Goal: Task Accomplishment & Management: Complete application form

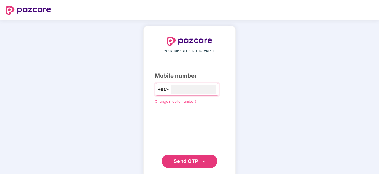
type input "**********"
click at [188, 157] on span "Send OTP" at bounding box center [190, 161] width 32 height 8
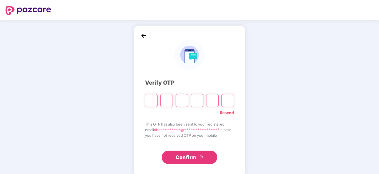
type input "*"
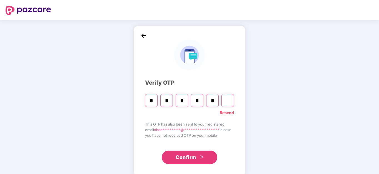
type input "*"
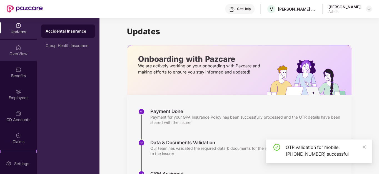
click at [11, 49] on div "OverView" at bounding box center [18, 50] width 37 height 21
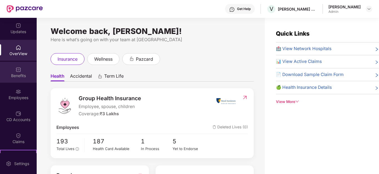
click at [18, 72] on img at bounding box center [19, 70] width 6 height 6
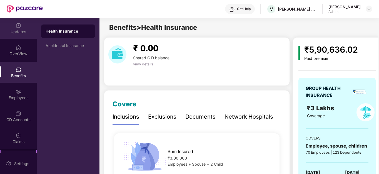
click at [16, 35] on div "Updates" at bounding box center [18, 28] width 37 height 21
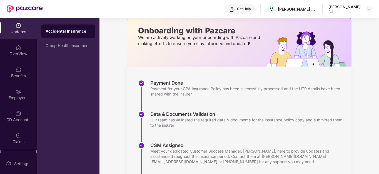
scroll to position [96, 0]
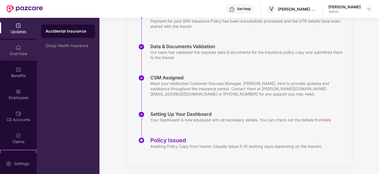
click at [16, 50] on div "OverView" at bounding box center [18, 50] width 37 height 21
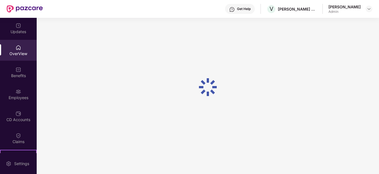
scroll to position [18, 0]
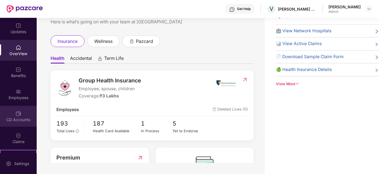
click at [18, 117] on div "CD Accounts" at bounding box center [18, 120] width 37 height 6
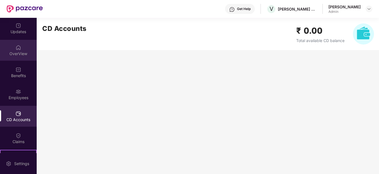
click at [16, 47] on img at bounding box center [19, 48] width 6 height 6
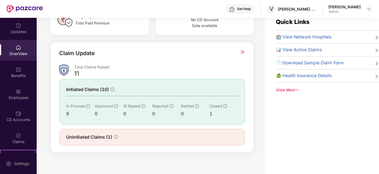
scroll to position [18, 0]
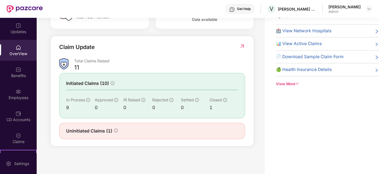
click at [88, 131] on span "Uninitiated Claims (1)" at bounding box center [89, 130] width 46 height 7
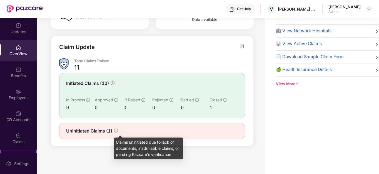
click at [117, 130] on icon "info-circle" at bounding box center [116, 130] width 4 height 4
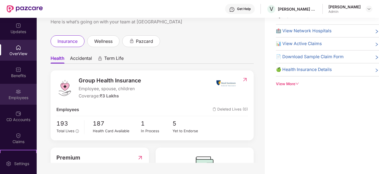
scroll to position [0, 0]
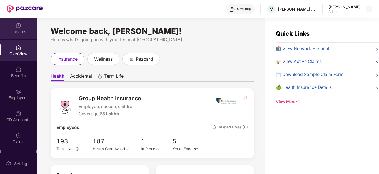
click at [19, 33] on div "Updates" at bounding box center [18, 32] width 37 height 6
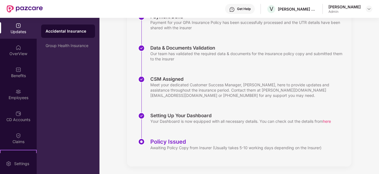
scroll to position [96, 0]
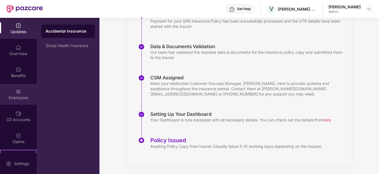
click at [17, 92] on img at bounding box center [19, 92] width 6 height 6
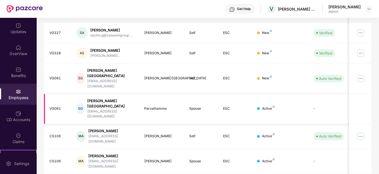
scroll to position [0, 0]
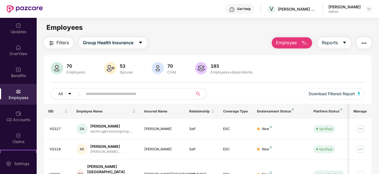
click at [282, 41] on span "Employee" at bounding box center [286, 42] width 21 height 7
click at [213, 46] on div "Filters Group Health Insurance Employee Reports" at bounding box center [208, 42] width 328 height 11
click at [22, 28] on div "Updates" at bounding box center [18, 28] width 37 height 21
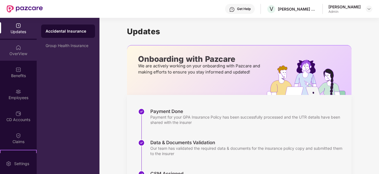
click at [18, 53] on div "OverView" at bounding box center [18, 54] width 37 height 6
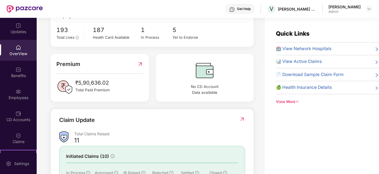
scroll to position [166, 0]
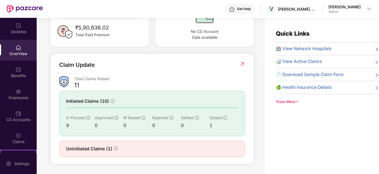
click at [239, 64] on img at bounding box center [242, 64] width 6 height 6
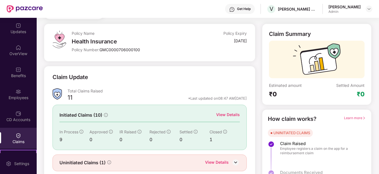
scroll to position [44, 0]
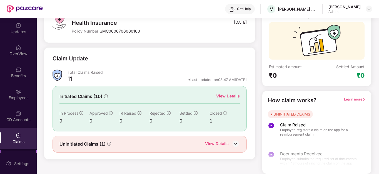
click at [226, 95] on div "View Details" at bounding box center [228, 96] width 24 height 6
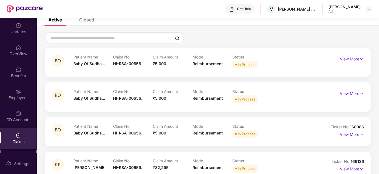
scroll to position [56, 0]
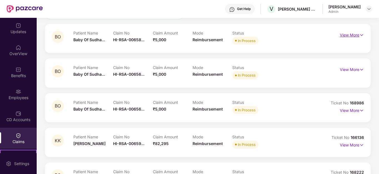
click at [357, 35] on p "View More" at bounding box center [352, 34] width 24 height 7
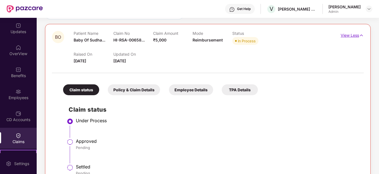
click at [357, 35] on p "View Less" at bounding box center [352, 34] width 23 height 7
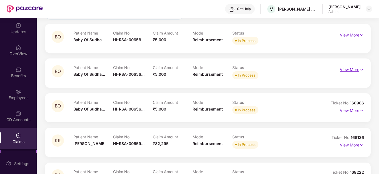
click at [356, 70] on p "View More" at bounding box center [352, 68] width 24 height 7
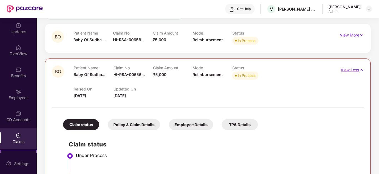
click at [356, 70] on p "View Less" at bounding box center [352, 68] width 23 height 7
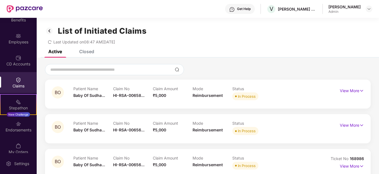
scroll to position [62, 0]
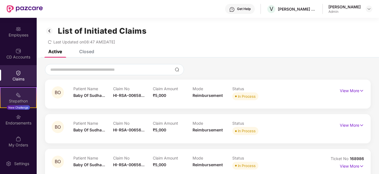
click at [17, 100] on div "Stepathon" at bounding box center [19, 101] width 36 height 6
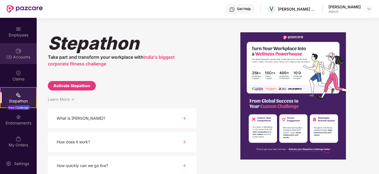
click at [17, 56] on div "CD Accounts" at bounding box center [18, 57] width 37 height 6
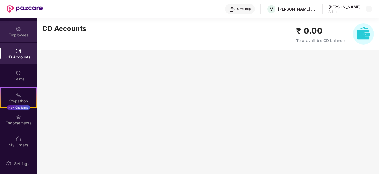
click at [16, 35] on div "Employees" at bounding box center [18, 35] width 37 height 6
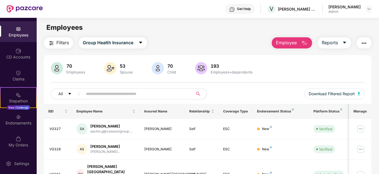
click at [302, 40] on img "button" at bounding box center [304, 43] width 7 height 7
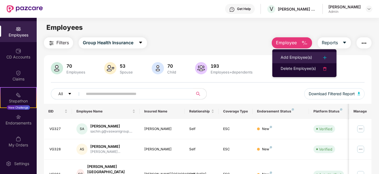
click at [299, 55] on div "Add Employee(s)" at bounding box center [296, 57] width 31 height 7
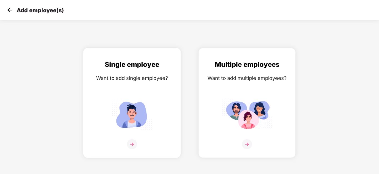
click at [130, 125] on img at bounding box center [132, 114] width 50 height 35
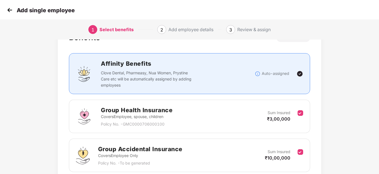
scroll to position [56, 0]
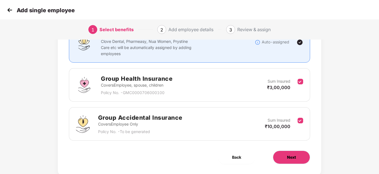
click at [299, 161] on button "Next" at bounding box center [291, 156] width 37 height 13
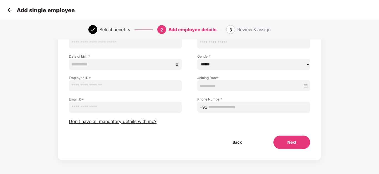
scroll to position [0, 0]
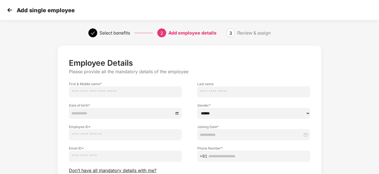
click at [89, 94] on input "text" at bounding box center [125, 91] width 113 height 11
type input "*********"
type input "*"
click at [72, 112] on input at bounding box center [122, 113] width 102 height 6
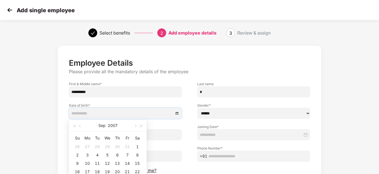
click at [74, 113] on input at bounding box center [122, 113] width 102 height 6
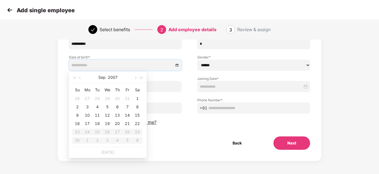
scroll to position [49, 0]
type input "**********"
click at [111, 72] on button "2007" at bounding box center [113, 76] width 10 height 11
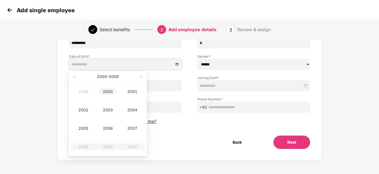
type input "**********"
click at [76, 78] on button "button" at bounding box center [74, 76] width 6 height 11
type input "**********"
click at [129, 128] on div "1997" at bounding box center [132, 128] width 17 height 7
type input "**********"
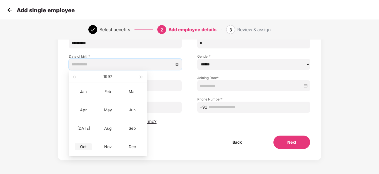
click at [87, 146] on div "Oct" at bounding box center [83, 146] width 17 height 7
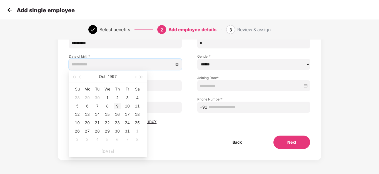
type input "**********"
click at [116, 104] on div "9" at bounding box center [117, 105] width 7 height 7
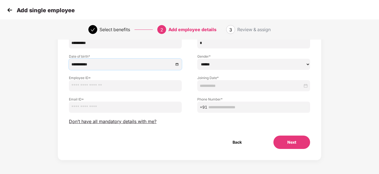
click at [224, 63] on select "****** **** ******" at bounding box center [253, 64] width 113 height 11
select select "******"
click at [197, 59] on select "****** **** ******" at bounding box center [253, 64] width 113 height 11
click at [93, 88] on input "text" at bounding box center [125, 85] width 113 height 11
type input "*****"
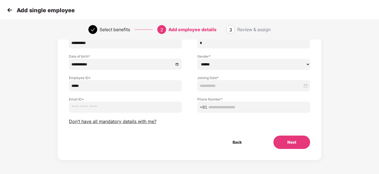
click at [208, 87] on input at bounding box center [251, 85] width 103 height 6
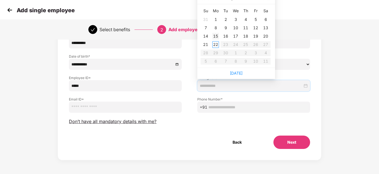
type input "**********"
click at [216, 35] on div "15" at bounding box center [215, 36] width 7 height 7
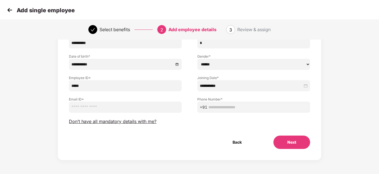
click at [93, 108] on input "email" at bounding box center [125, 106] width 113 height 11
paste input "**********"
type input "**********"
click at [223, 108] on input "text" at bounding box center [257, 107] width 99 height 6
type input "**********"
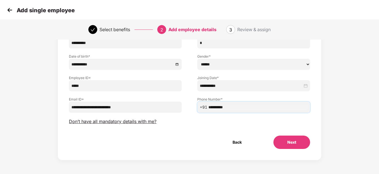
click at [188, 135] on div "Back Next" at bounding box center [189, 141] width 259 height 13
click at [283, 141] on button "Next" at bounding box center [291, 141] width 37 height 13
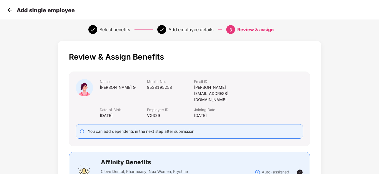
scroll to position [0, 0]
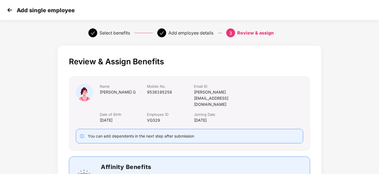
click at [91, 32] on icon "check" at bounding box center [93, 33] width 4 height 4
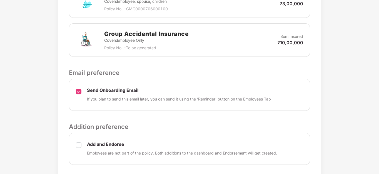
scroll to position [266, 0]
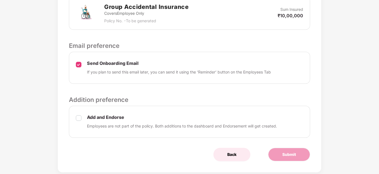
click at [233, 151] on span "Back" at bounding box center [231, 154] width 9 height 6
select select "******"
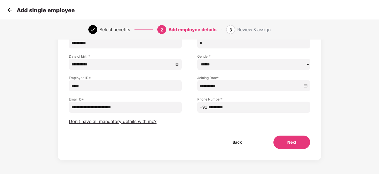
scroll to position [49, 0]
click at [242, 106] on input "**********" at bounding box center [257, 107] width 99 height 6
type input "**********"
click at [281, 140] on button "Next" at bounding box center [291, 141] width 37 height 13
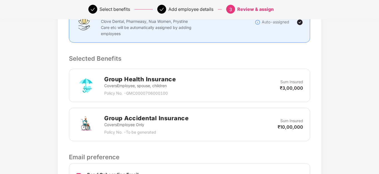
scroll to position [266, 0]
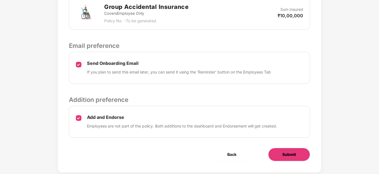
click at [287, 147] on button "Submit" at bounding box center [289, 153] width 42 height 13
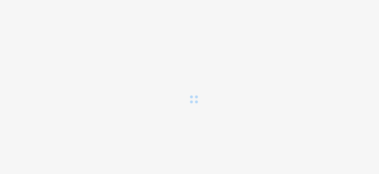
scroll to position [0, 0]
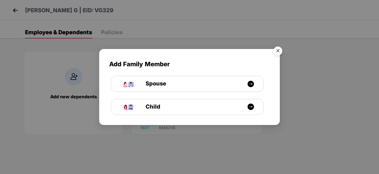
click at [276, 52] on img "Close" at bounding box center [278, 52] width 16 height 16
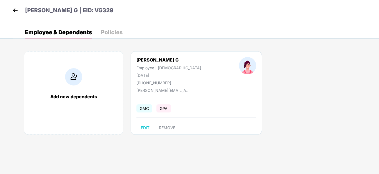
click at [112, 31] on div "Policies" at bounding box center [112, 32] width 22 height 6
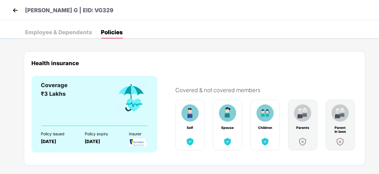
click at [62, 35] on div "Employee & Dependents" at bounding box center [58, 32] width 67 height 6
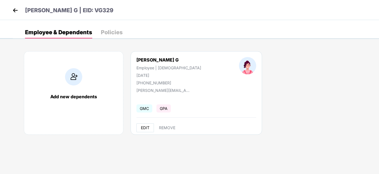
click at [143, 127] on span "EDIT" at bounding box center [145, 127] width 9 height 4
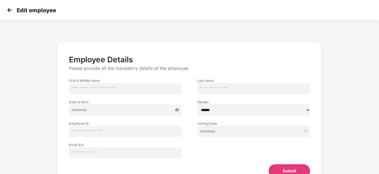
type input "*********"
type input "*"
type input "*****"
type input "**********"
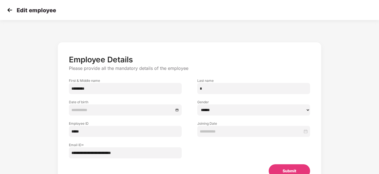
type input "**********"
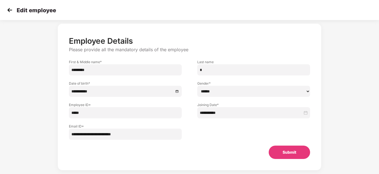
scroll to position [29, 0]
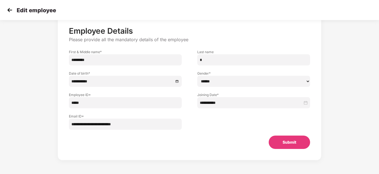
click at [278, 145] on button "Submit" at bounding box center [289, 141] width 41 height 13
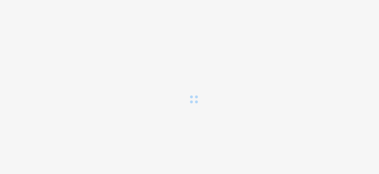
scroll to position [0, 0]
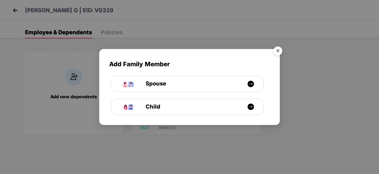
click at [276, 52] on img "Close" at bounding box center [278, 52] width 16 height 16
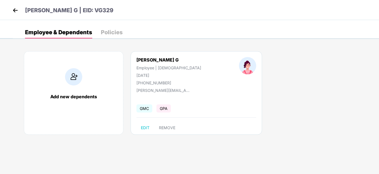
click at [105, 32] on div "Policies" at bounding box center [112, 32] width 22 height 6
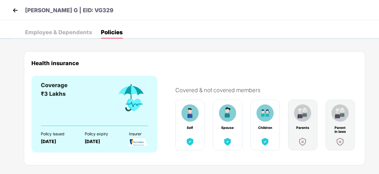
click at [78, 33] on div "Employee & Dependents" at bounding box center [58, 32] width 67 height 6
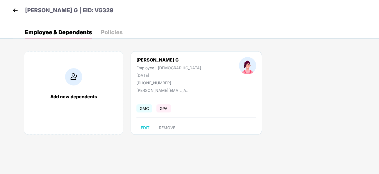
click at [70, 104] on div "Add new dependents" at bounding box center [73, 92] width 99 height 83
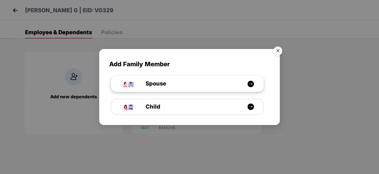
click at [253, 82] on img at bounding box center [250, 83] width 7 height 7
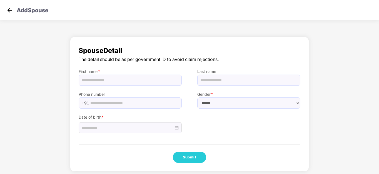
scroll to position [3, 0]
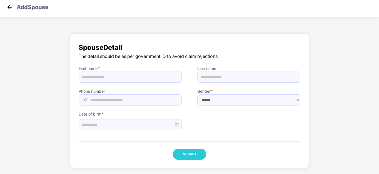
click at [8, 9] on img at bounding box center [10, 7] width 8 height 8
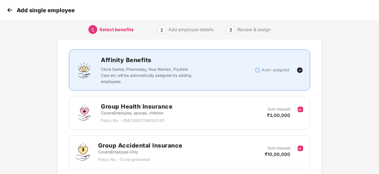
scroll to position [71, 0]
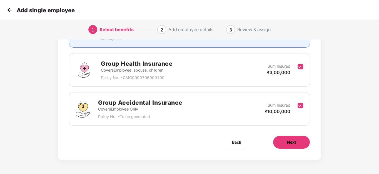
click at [283, 147] on button "Next" at bounding box center [291, 141] width 37 height 13
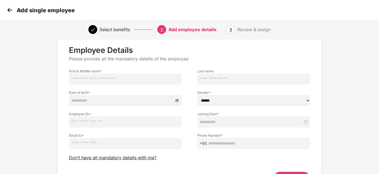
scroll to position [0, 0]
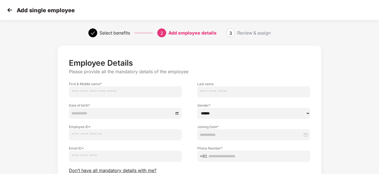
click at [10, 9] on img at bounding box center [10, 10] width 8 height 8
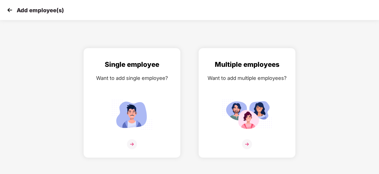
click at [10, 9] on img at bounding box center [10, 10] width 8 height 8
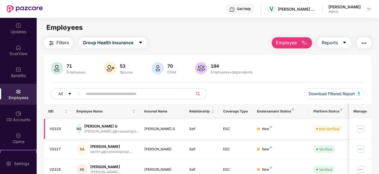
click at [362, 131] on img at bounding box center [360, 128] width 9 height 9
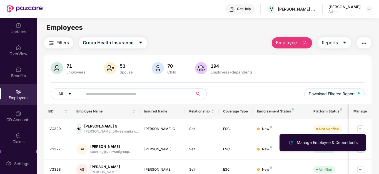
click at [272, 79] on div "71 Employees 53 Spouse 70 Child 194 Employees+dependents All Download Filtered …" at bounding box center [208, 83] width 328 height 42
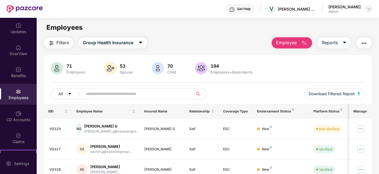
click at [370, 10] on img at bounding box center [369, 9] width 4 height 4
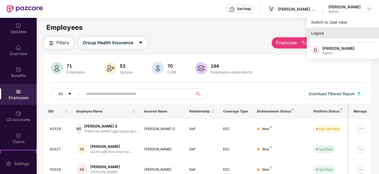
click at [321, 34] on div "Logout" at bounding box center [343, 32] width 72 height 11
